Goal: Navigation & Orientation: Find specific page/section

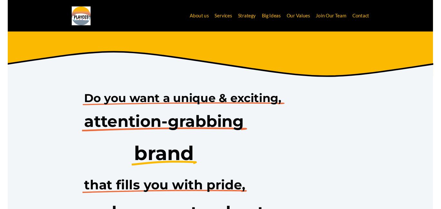
scroll to position [186, 0]
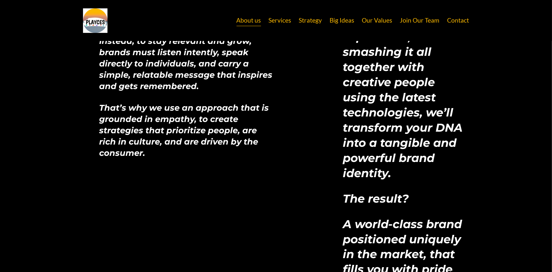
scroll to position [1150, 0]
